Goal: Task Accomplishment & Management: Manage account settings

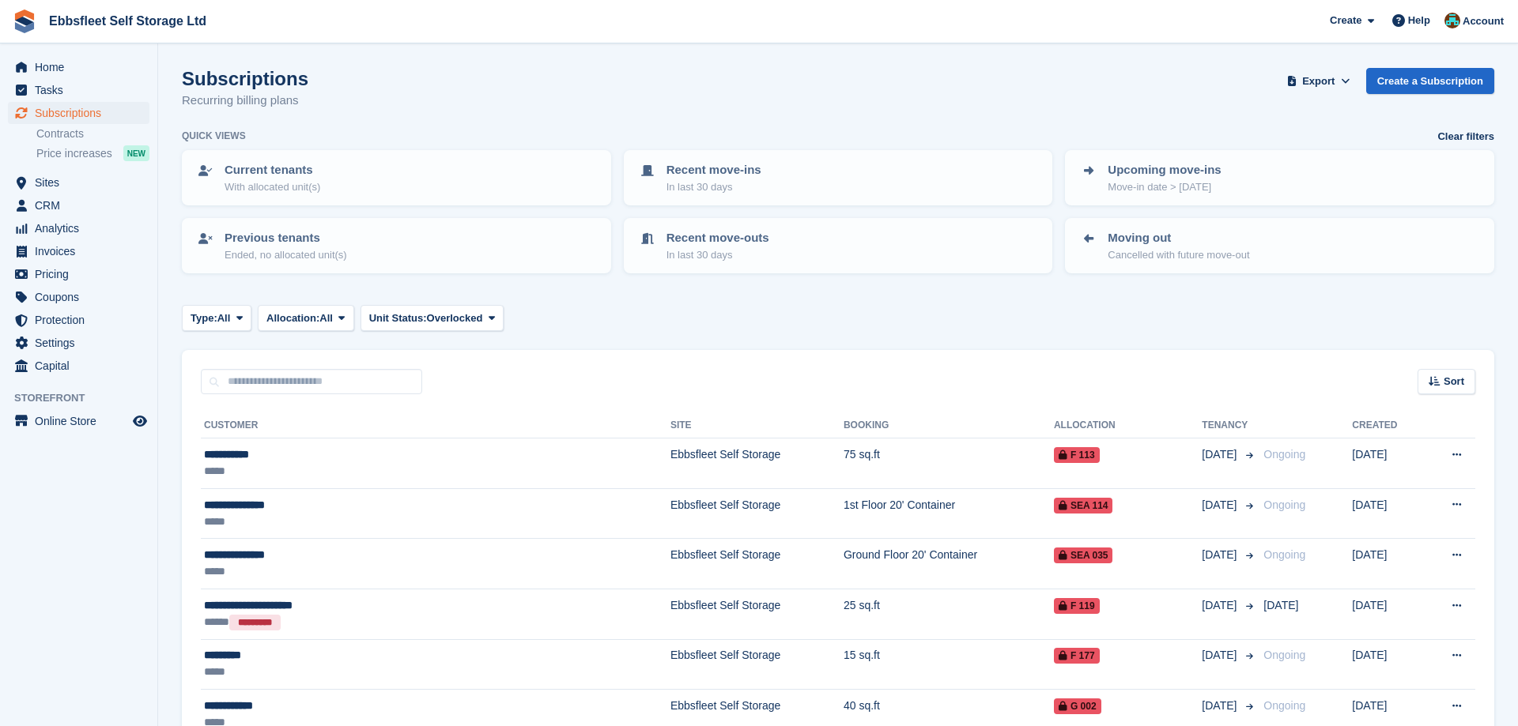
scroll to position [715, 0]
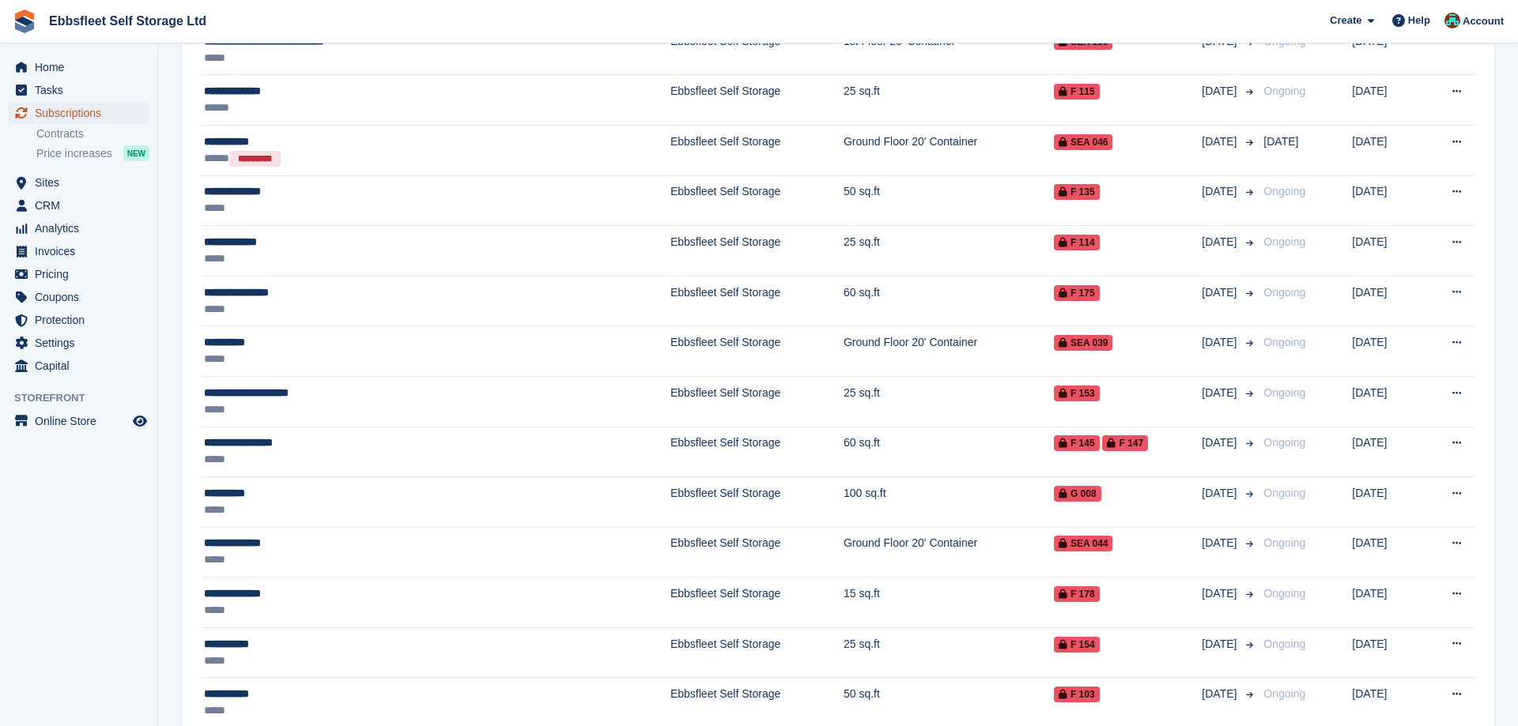
click at [71, 109] on span "Subscriptions" at bounding box center [82, 113] width 95 height 22
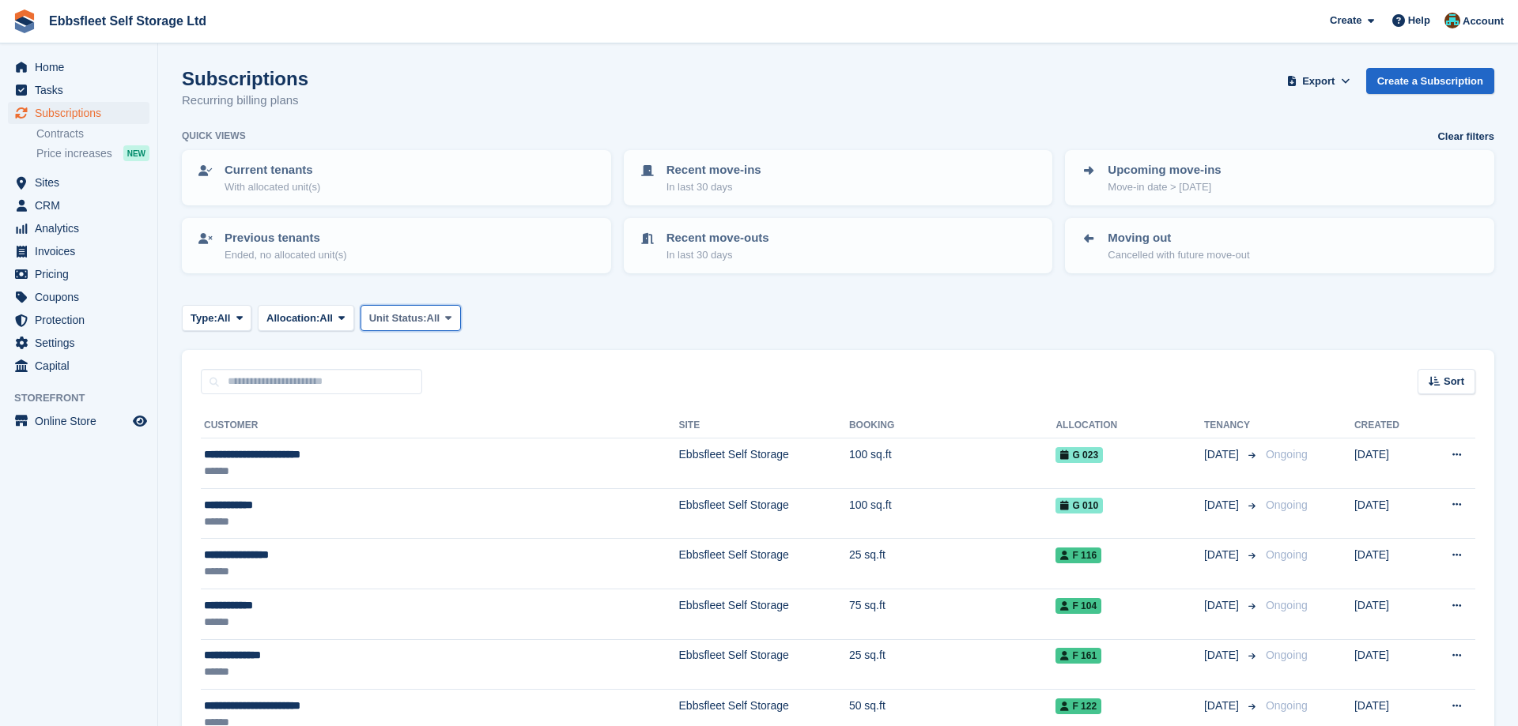
click at [454, 313] on span at bounding box center [448, 317] width 13 height 13
click at [440, 409] on link "Overlocked" at bounding box center [437, 412] width 138 height 28
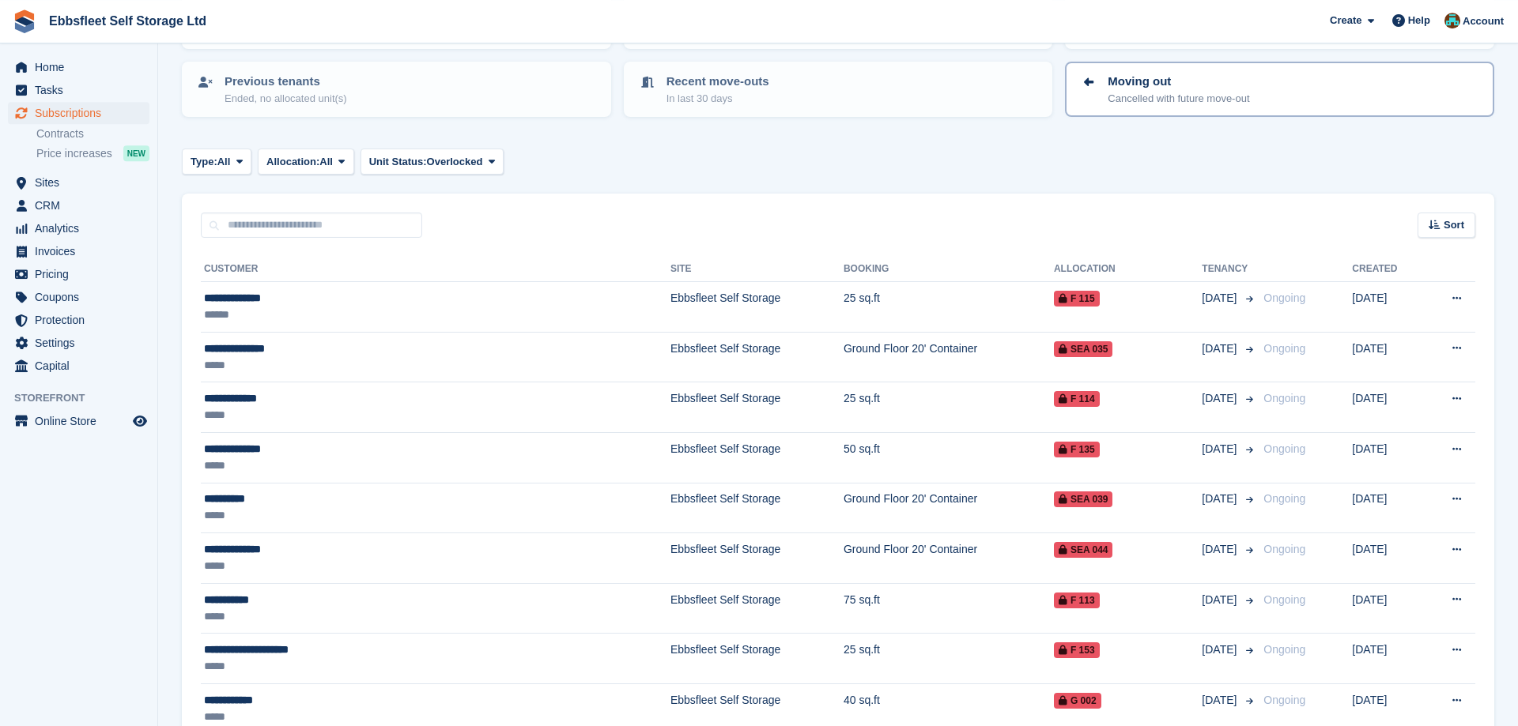
scroll to position [81, 0]
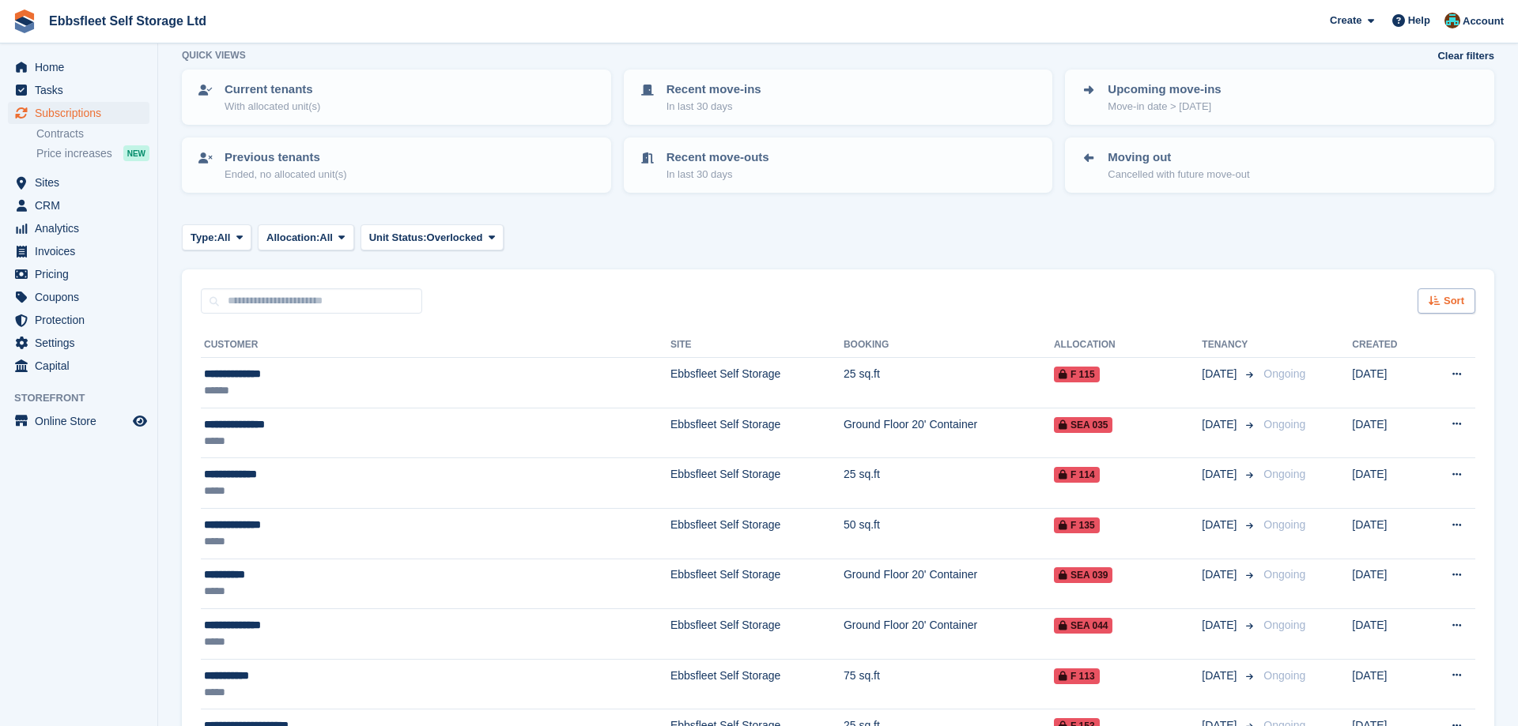
click at [1445, 297] on span "Sort" at bounding box center [1453, 301] width 21 height 16
click at [1340, 356] on icon at bounding box center [1336, 360] width 12 height 12
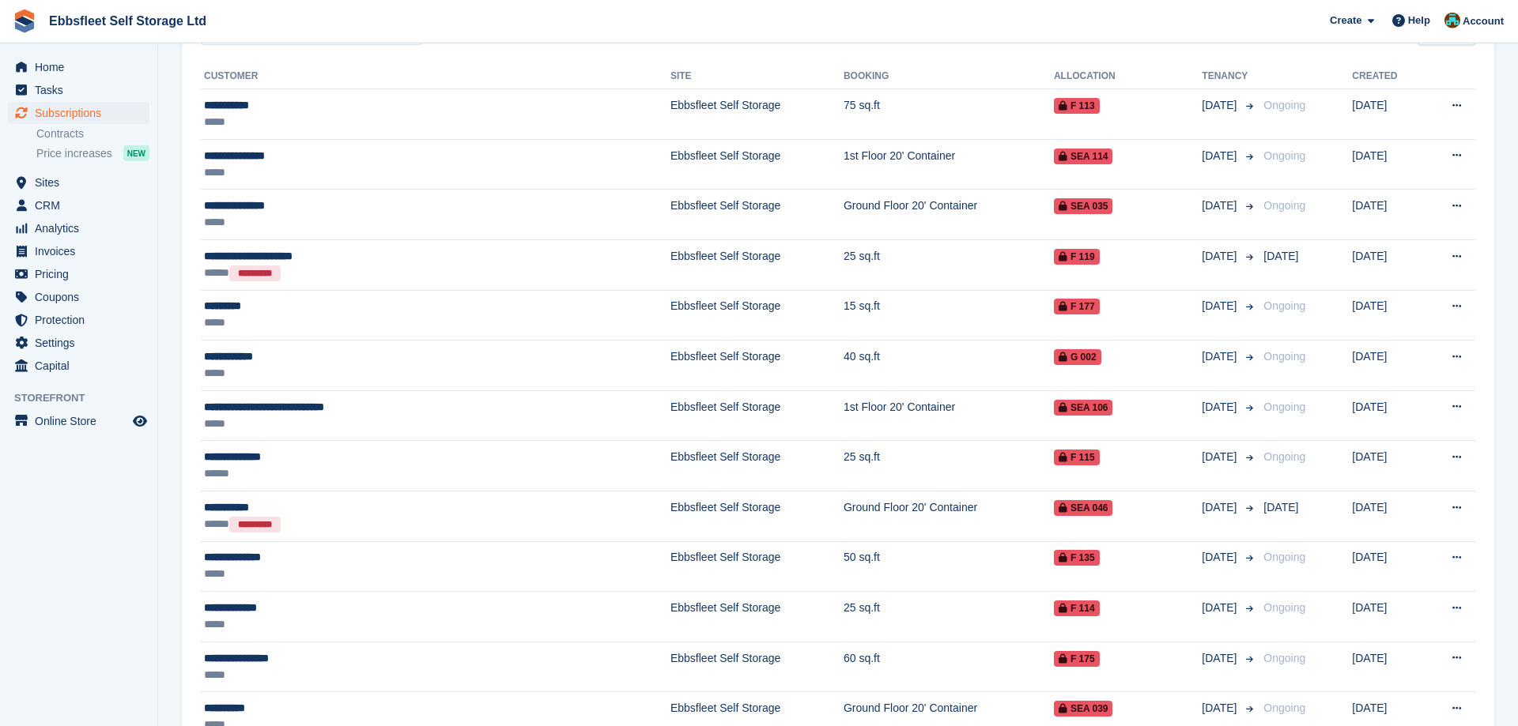
scroll to position [232, 0]
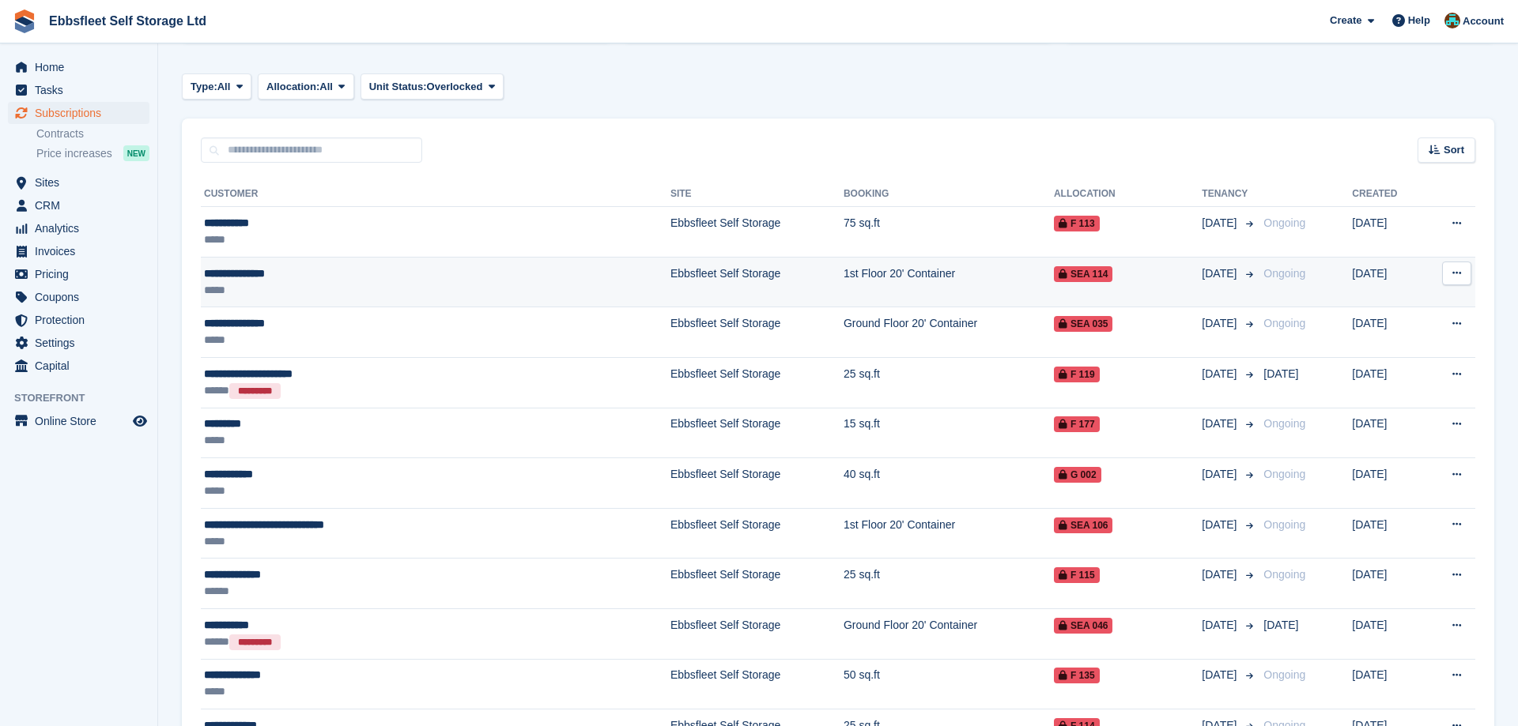
click at [250, 273] on div "**********" at bounding box center [352, 274] width 296 height 17
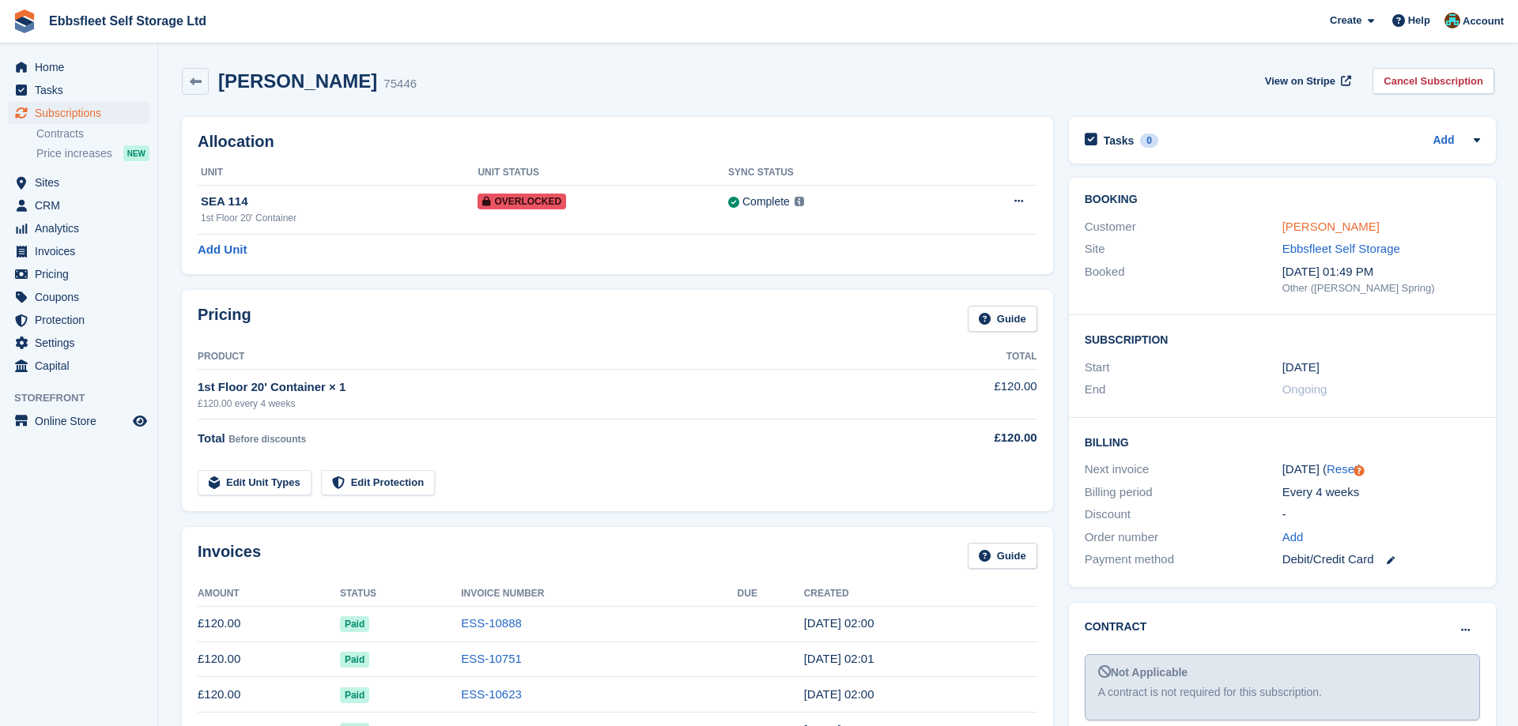
click at [1316, 226] on link "[PERSON_NAME]" at bounding box center [1330, 226] width 97 height 13
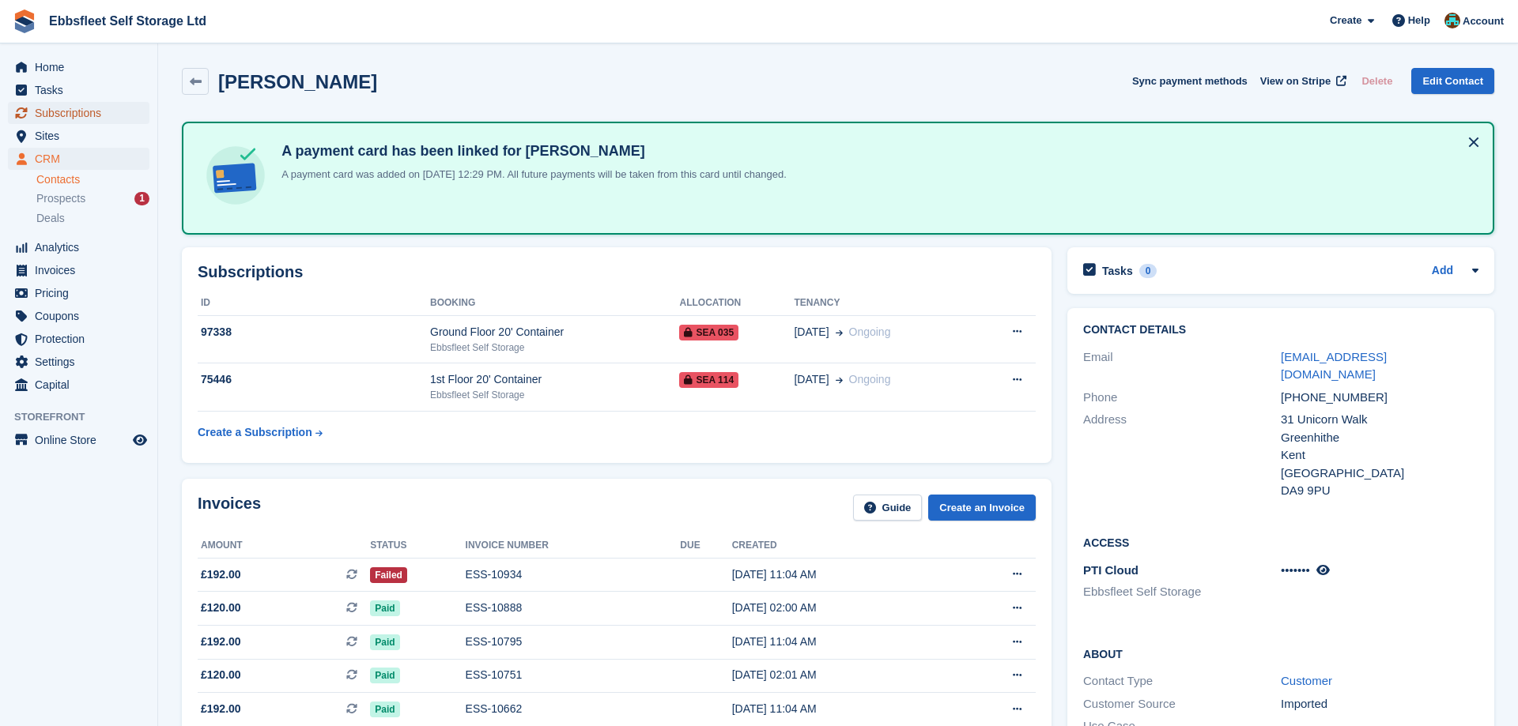
click at [109, 115] on span "Subscriptions" at bounding box center [82, 113] width 95 height 22
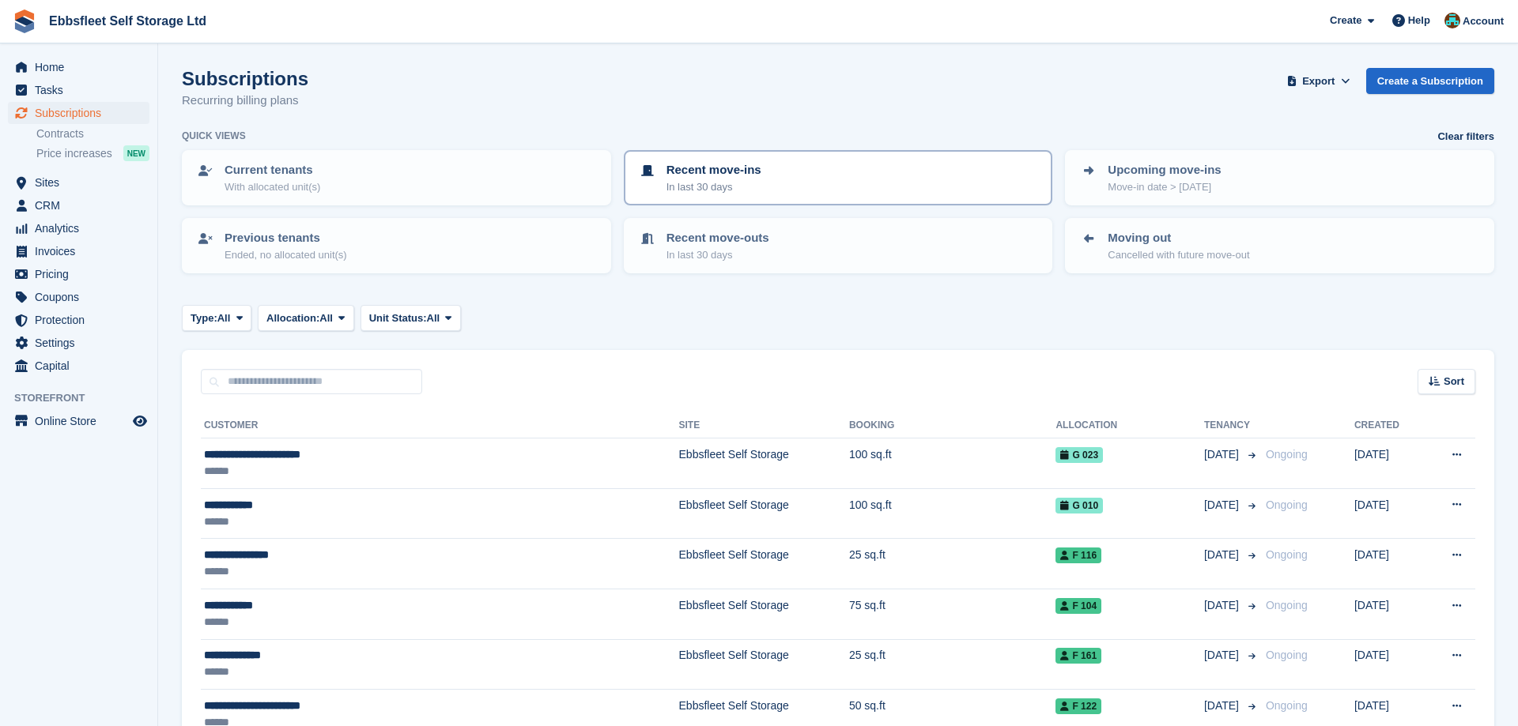
click at [695, 173] on p "Recent move-ins" at bounding box center [713, 170] width 95 height 18
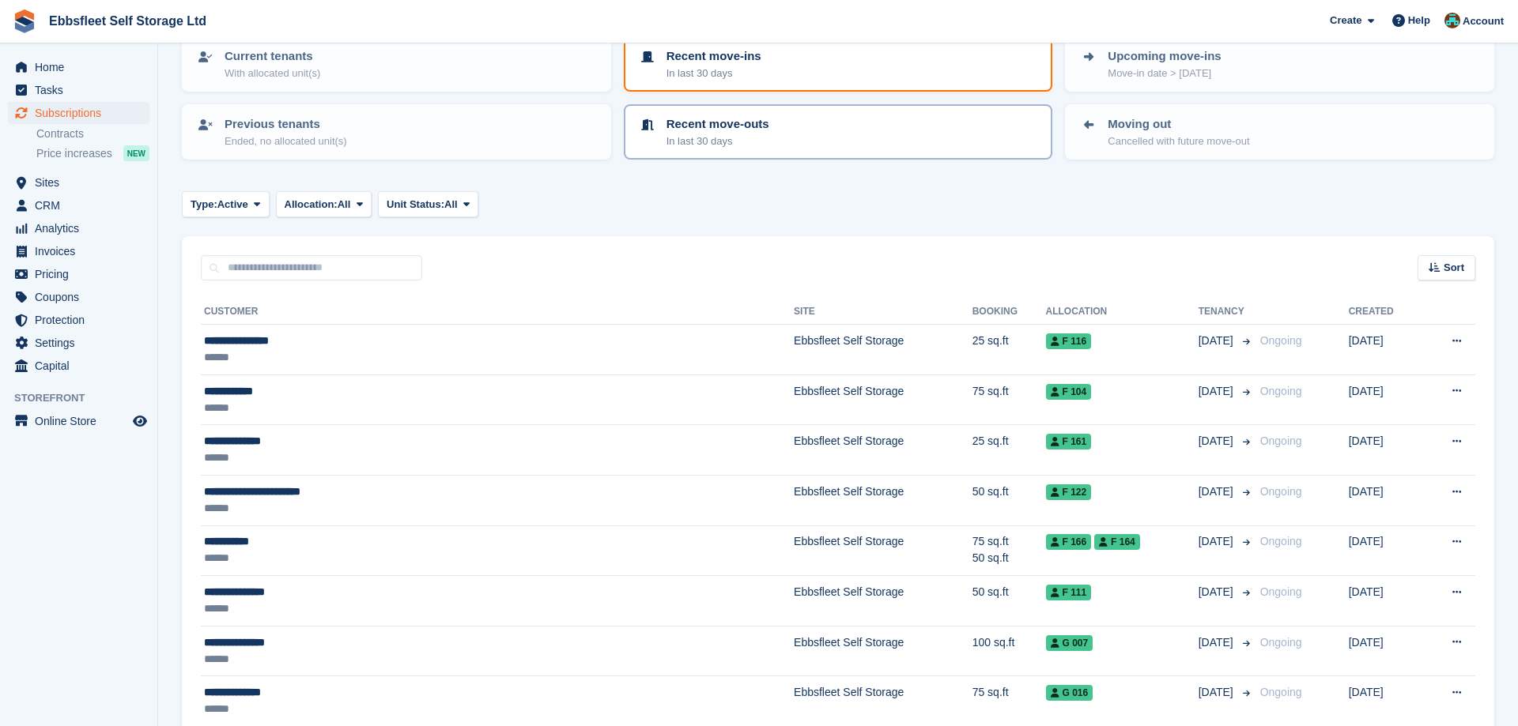
scroll to position [32, 0]
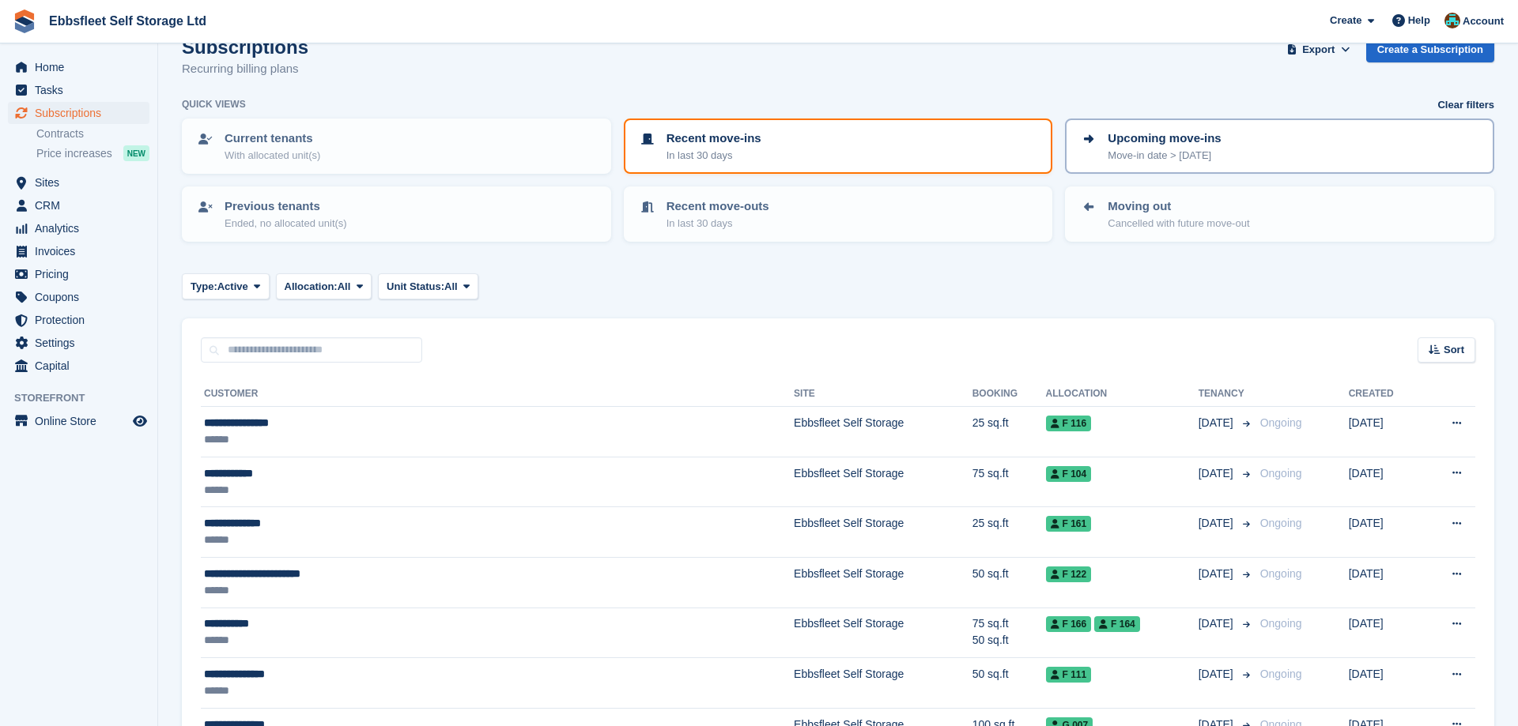
click at [1164, 141] on p "Upcoming move-ins" at bounding box center [1163, 139] width 113 height 18
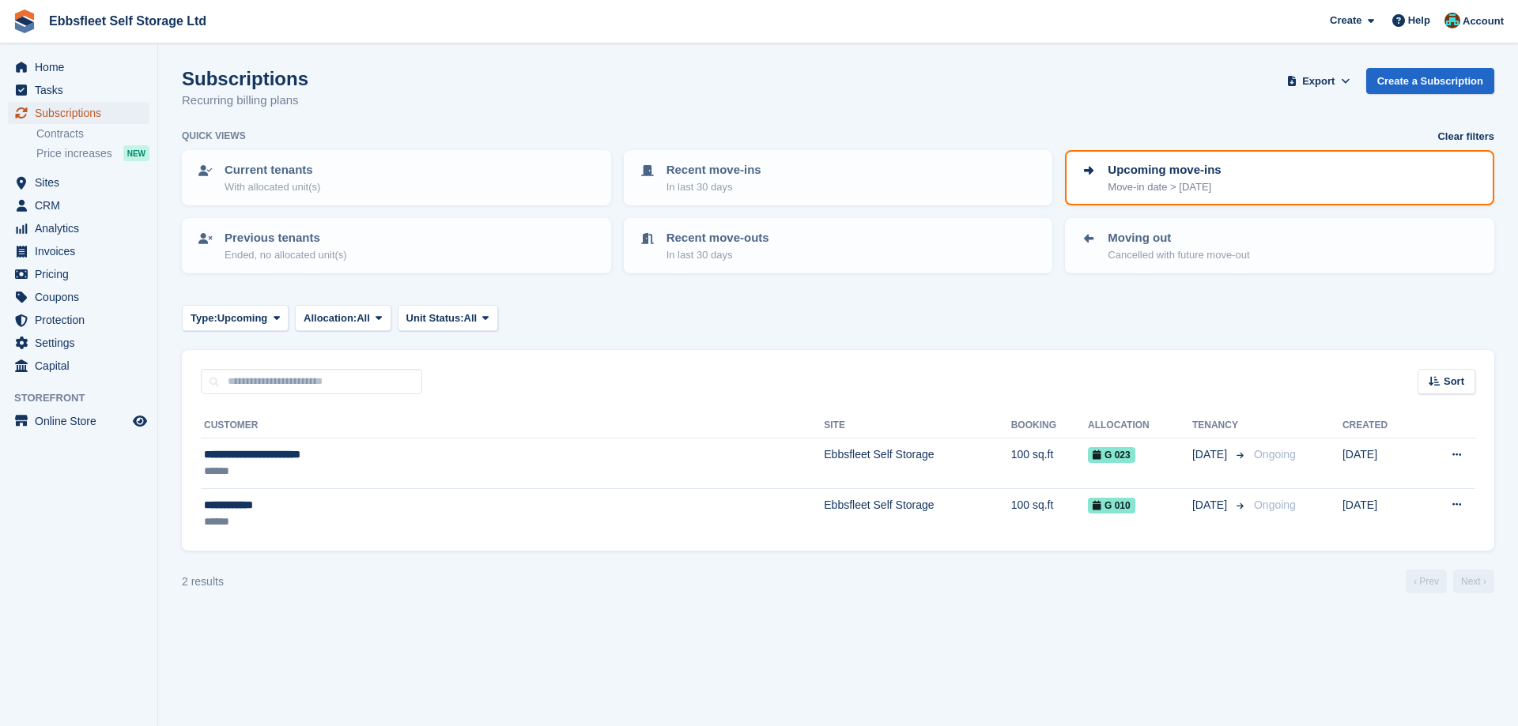
click at [100, 111] on span "Subscriptions" at bounding box center [82, 113] width 95 height 22
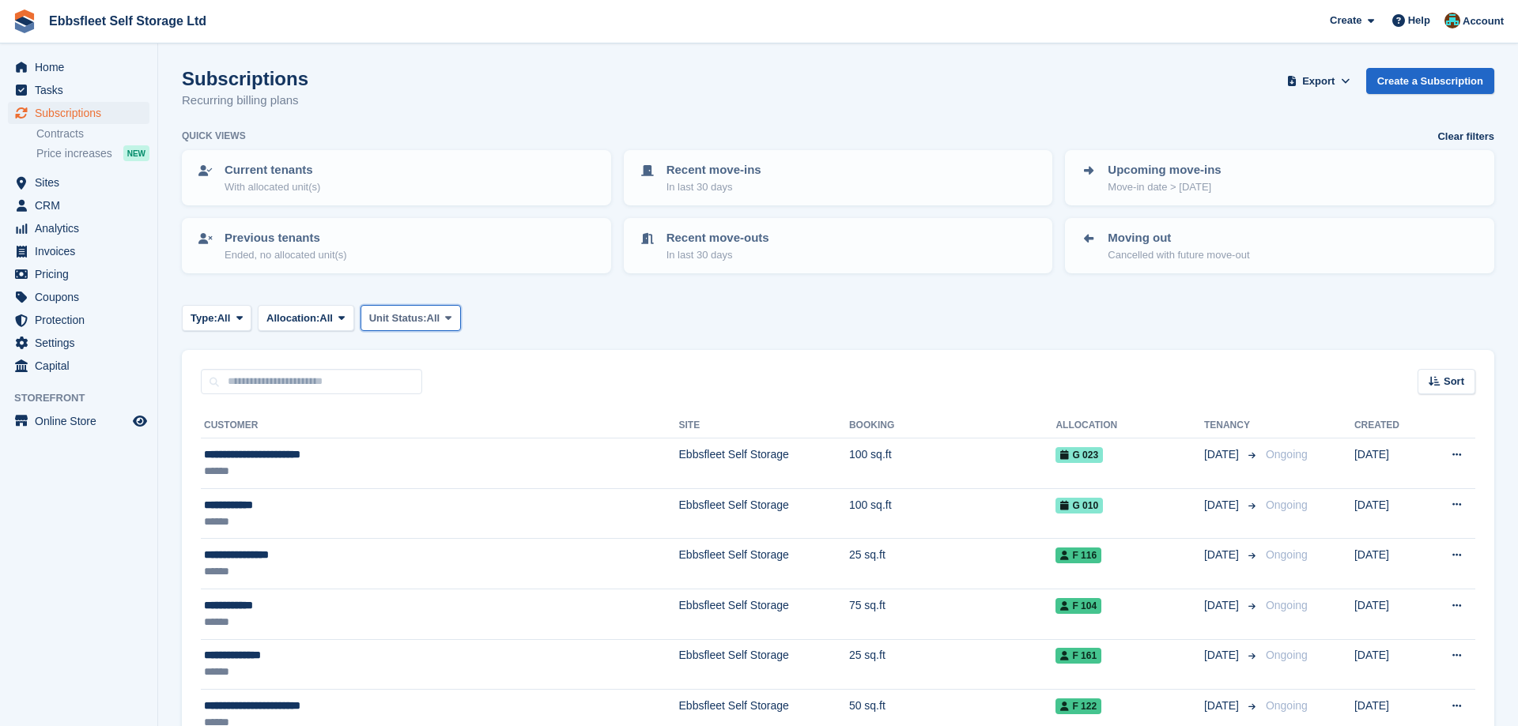
click at [451, 318] on icon at bounding box center [448, 318] width 6 height 10
click at [451, 417] on link "Overlocked" at bounding box center [437, 412] width 138 height 28
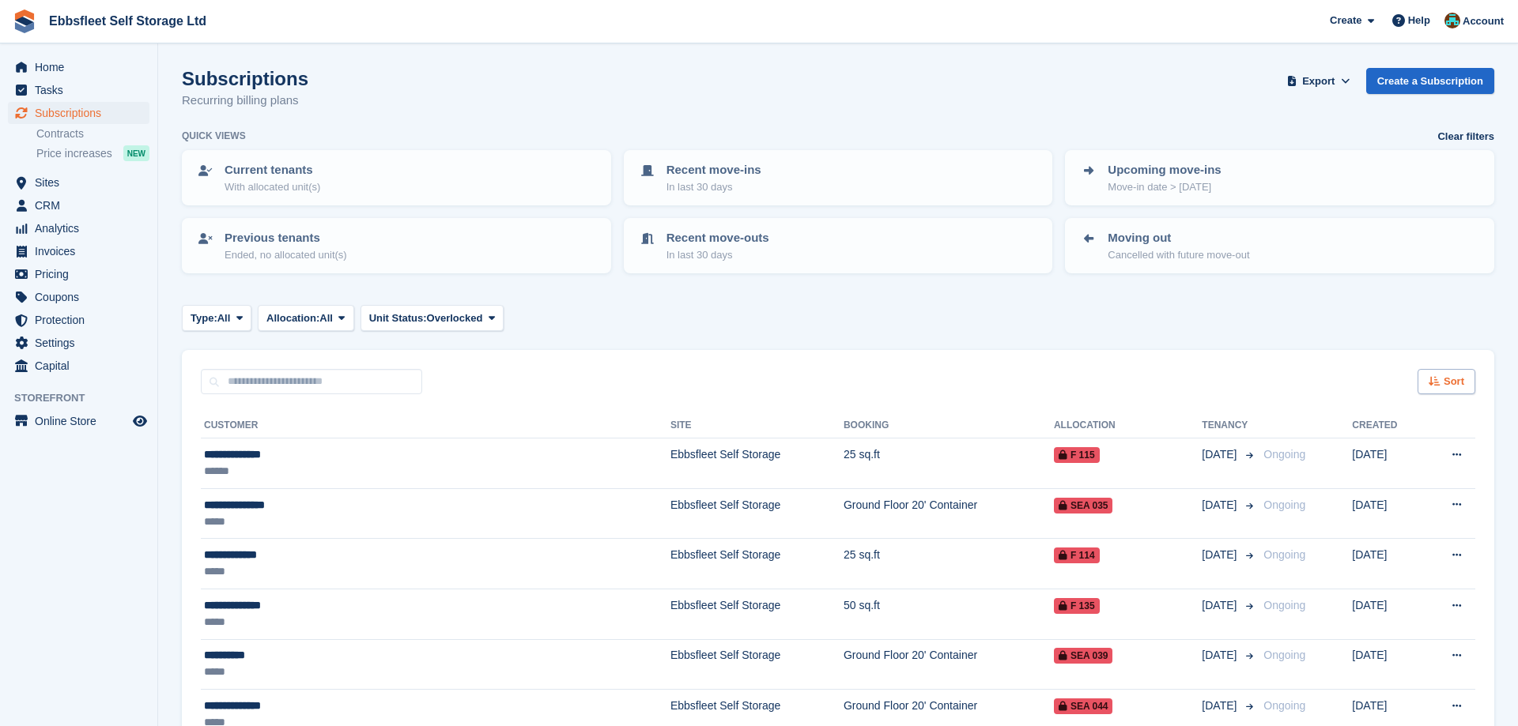
click at [1441, 376] on div "Sort" at bounding box center [1446, 382] width 58 height 26
click at [1333, 447] on div "Customer name" at bounding box center [1402, 441] width 144 height 17
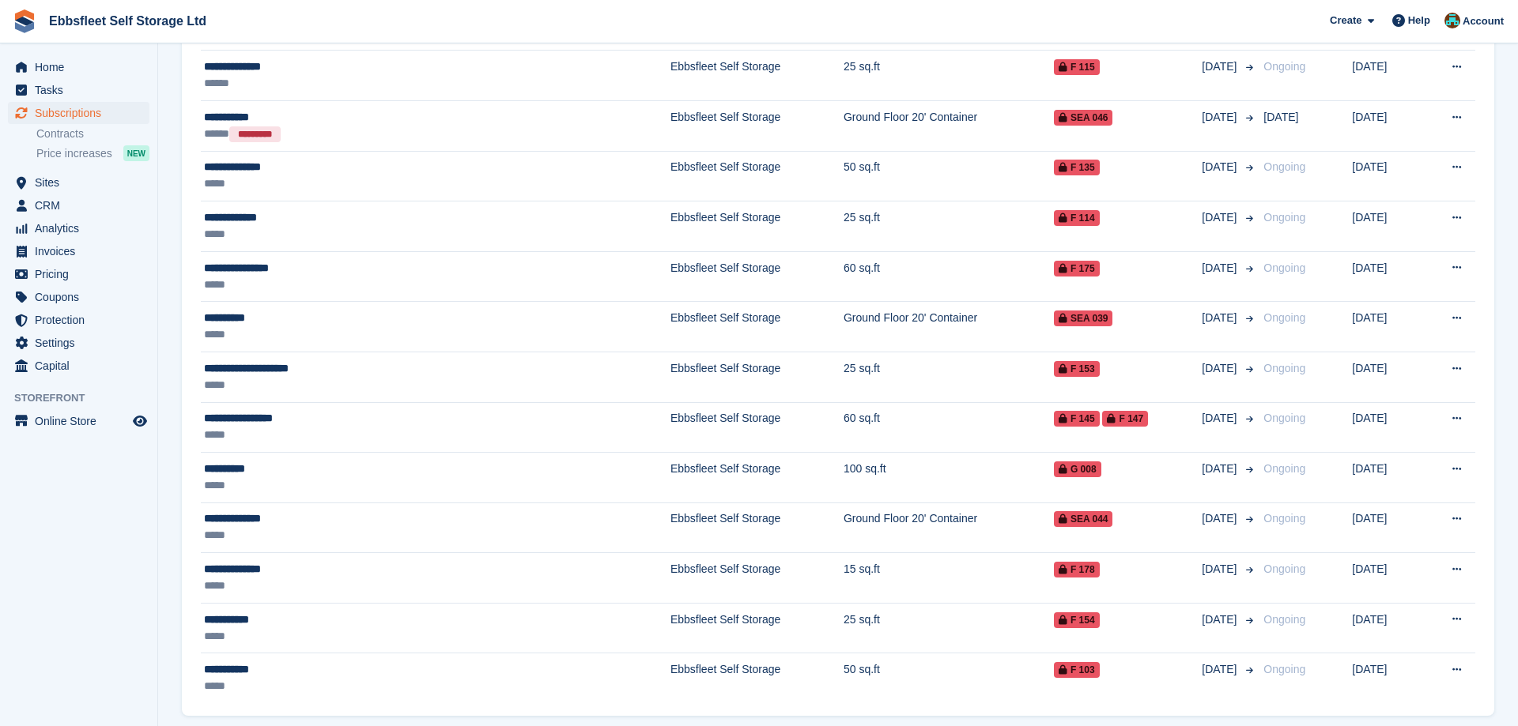
scroll to position [796, 0]
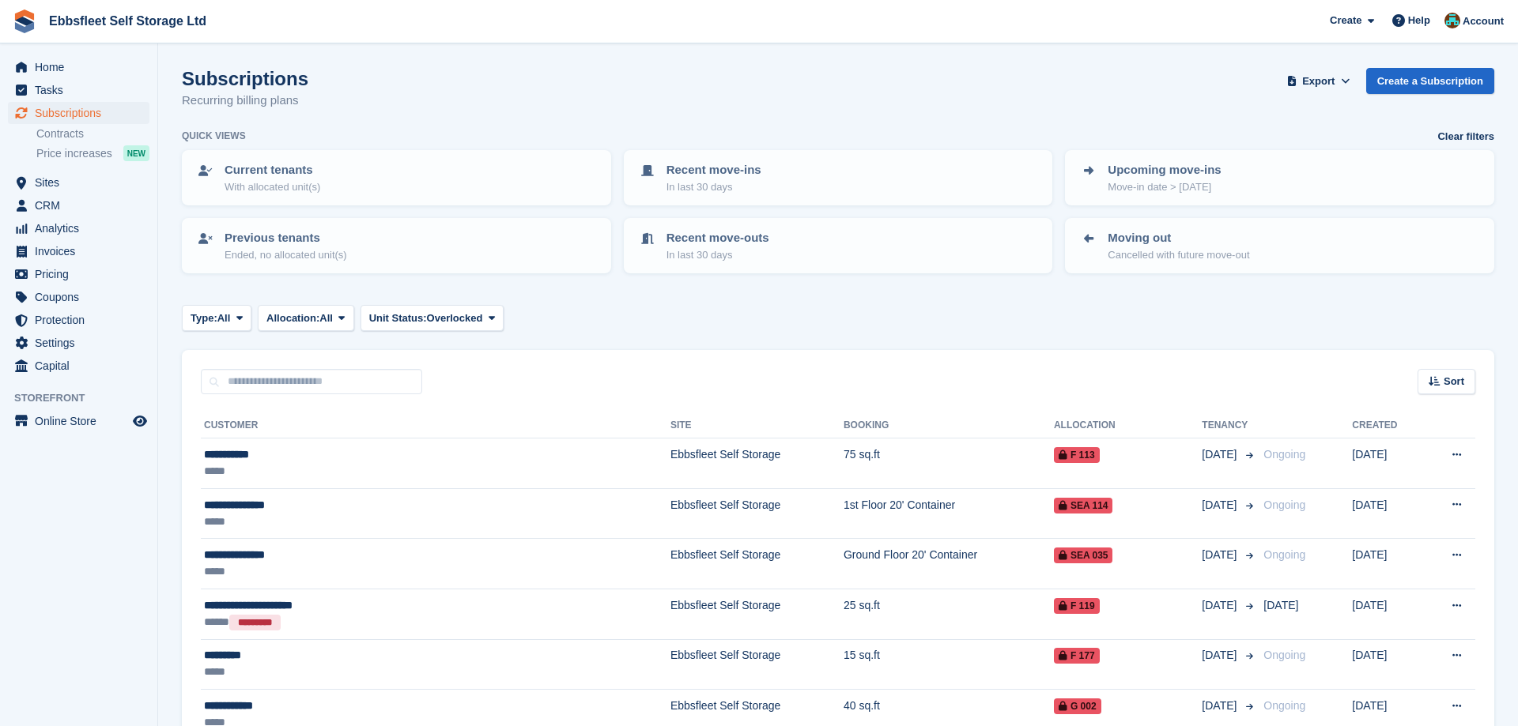
scroll to position [796, 0]
